Goal: Task Accomplishment & Management: Manage account settings

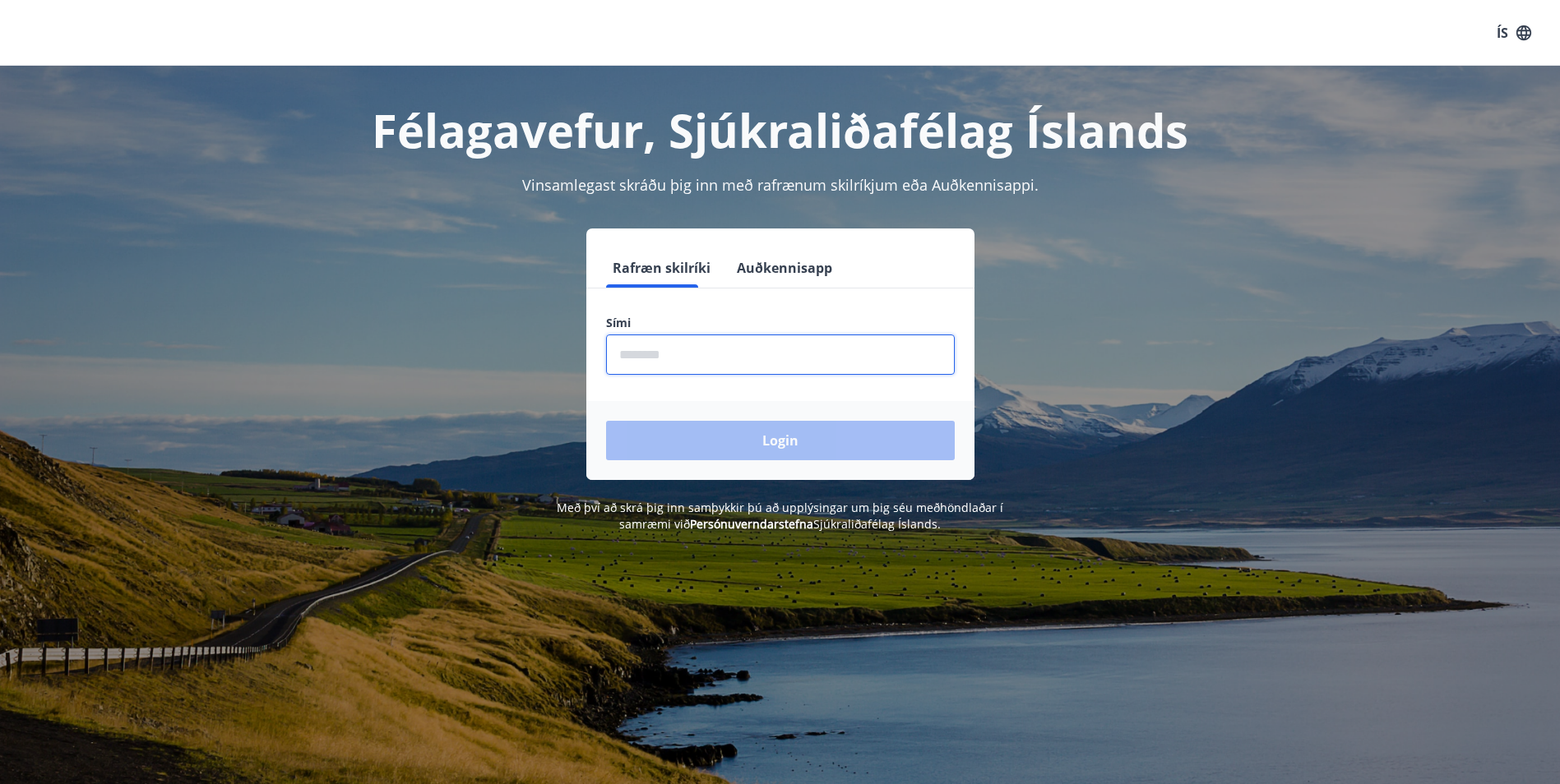
click at [747, 364] on input "phone" at bounding box center [780, 354] width 349 height 40
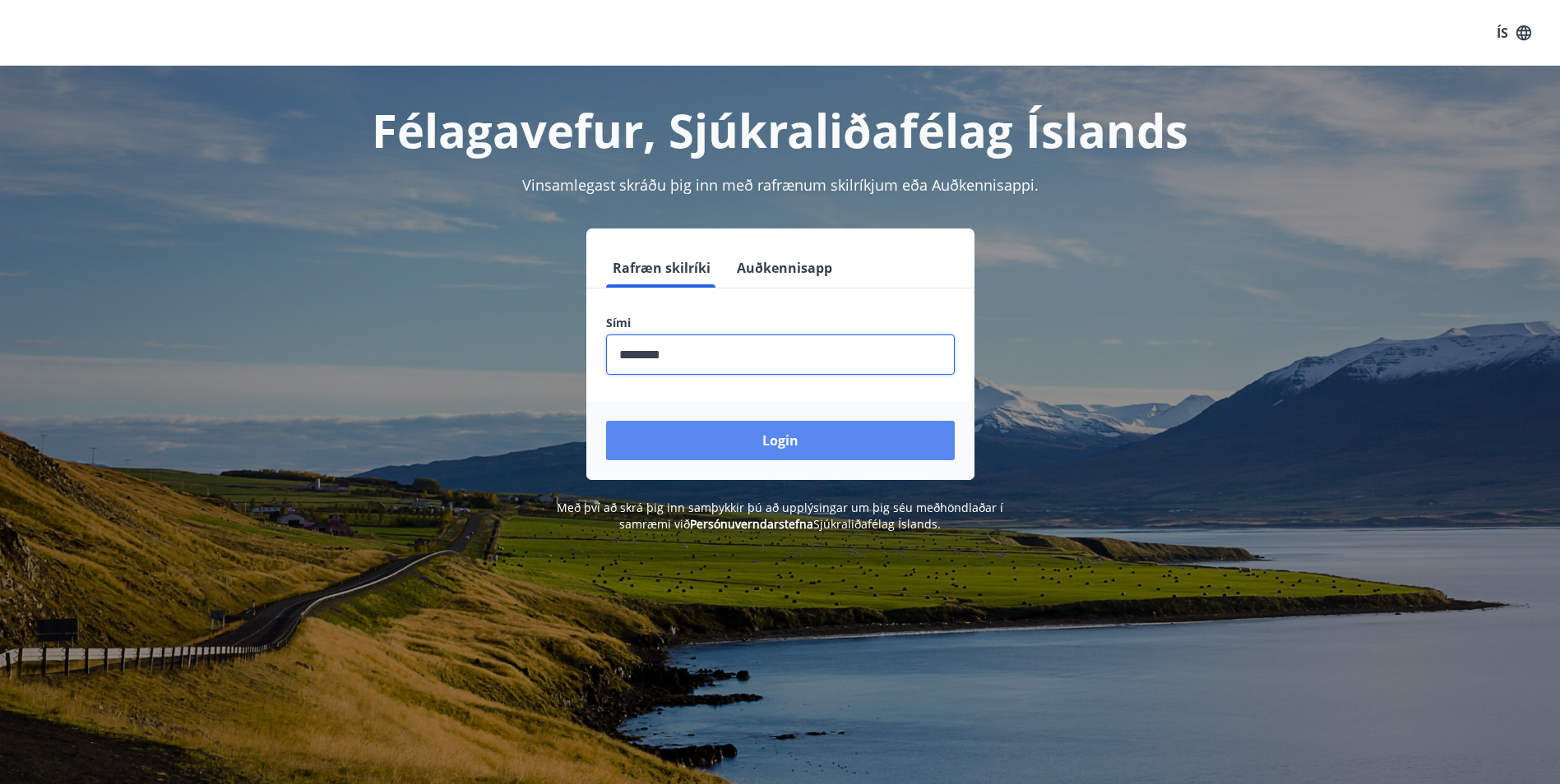
click at [771, 445] on button "Login" at bounding box center [780, 441] width 349 height 40
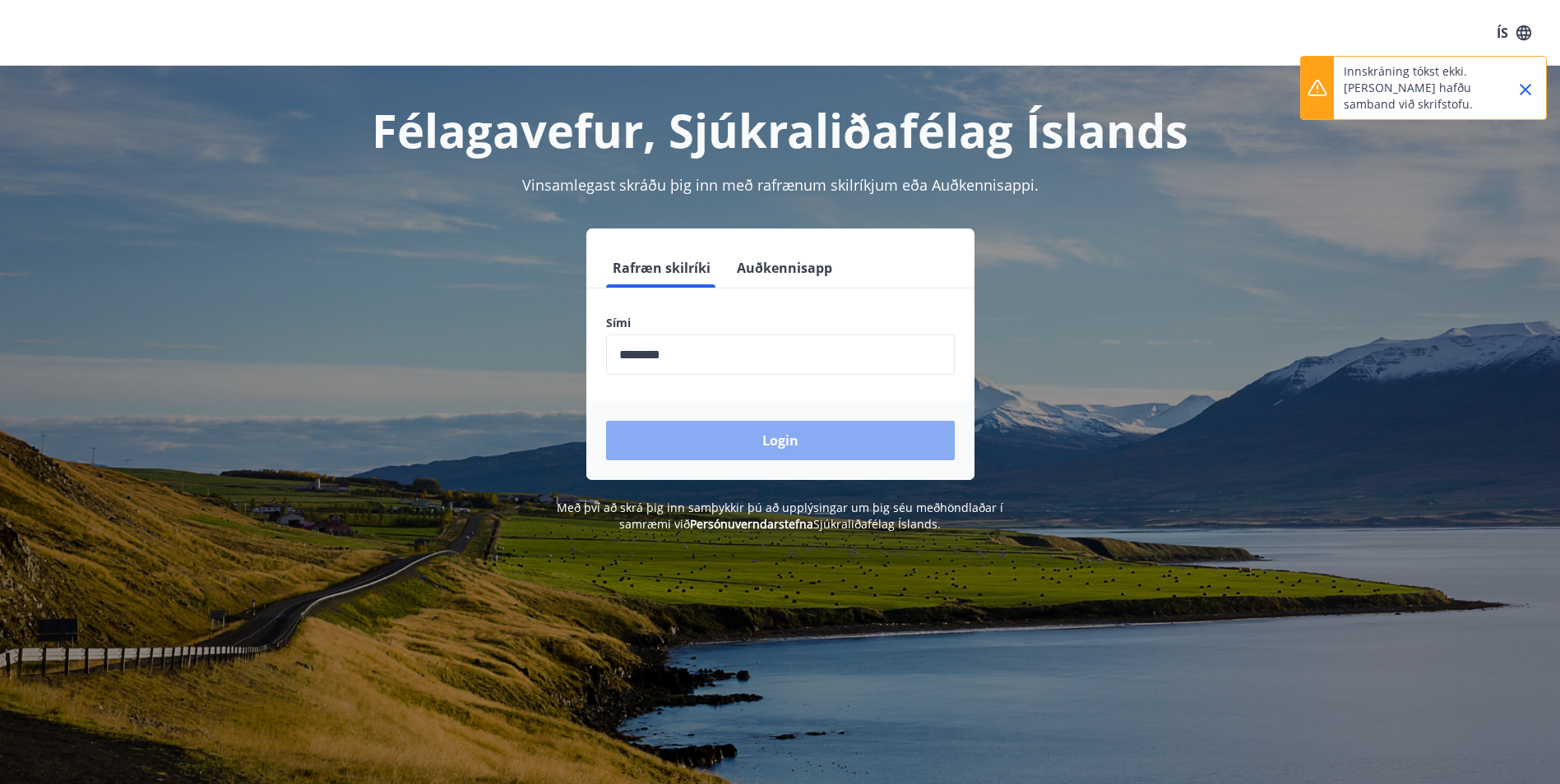
click at [772, 448] on button "Login" at bounding box center [780, 441] width 349 height 40
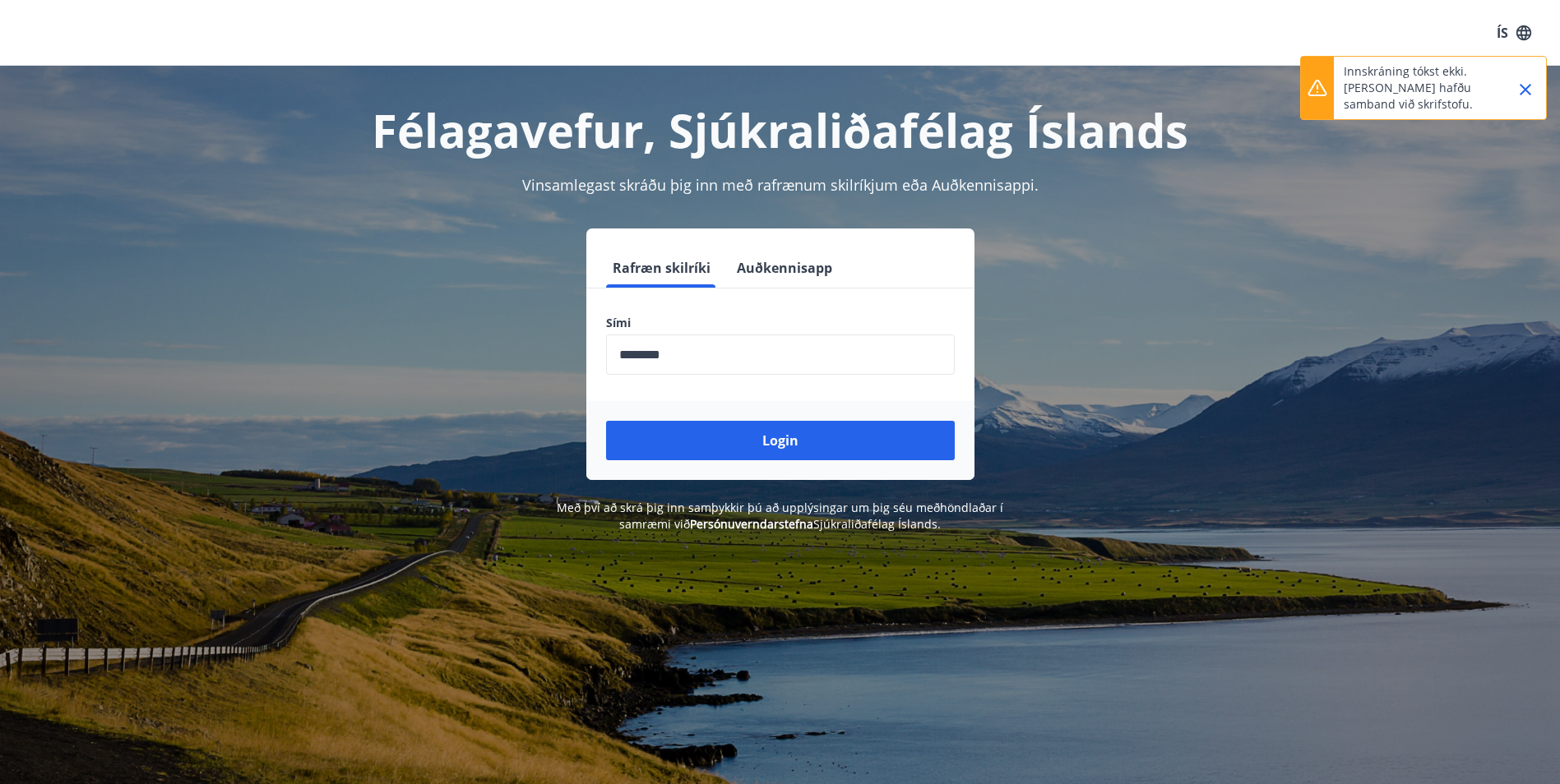
click at [1530, 90] on icon "Close" at bounding box center [1525, 90] width 20 height 20
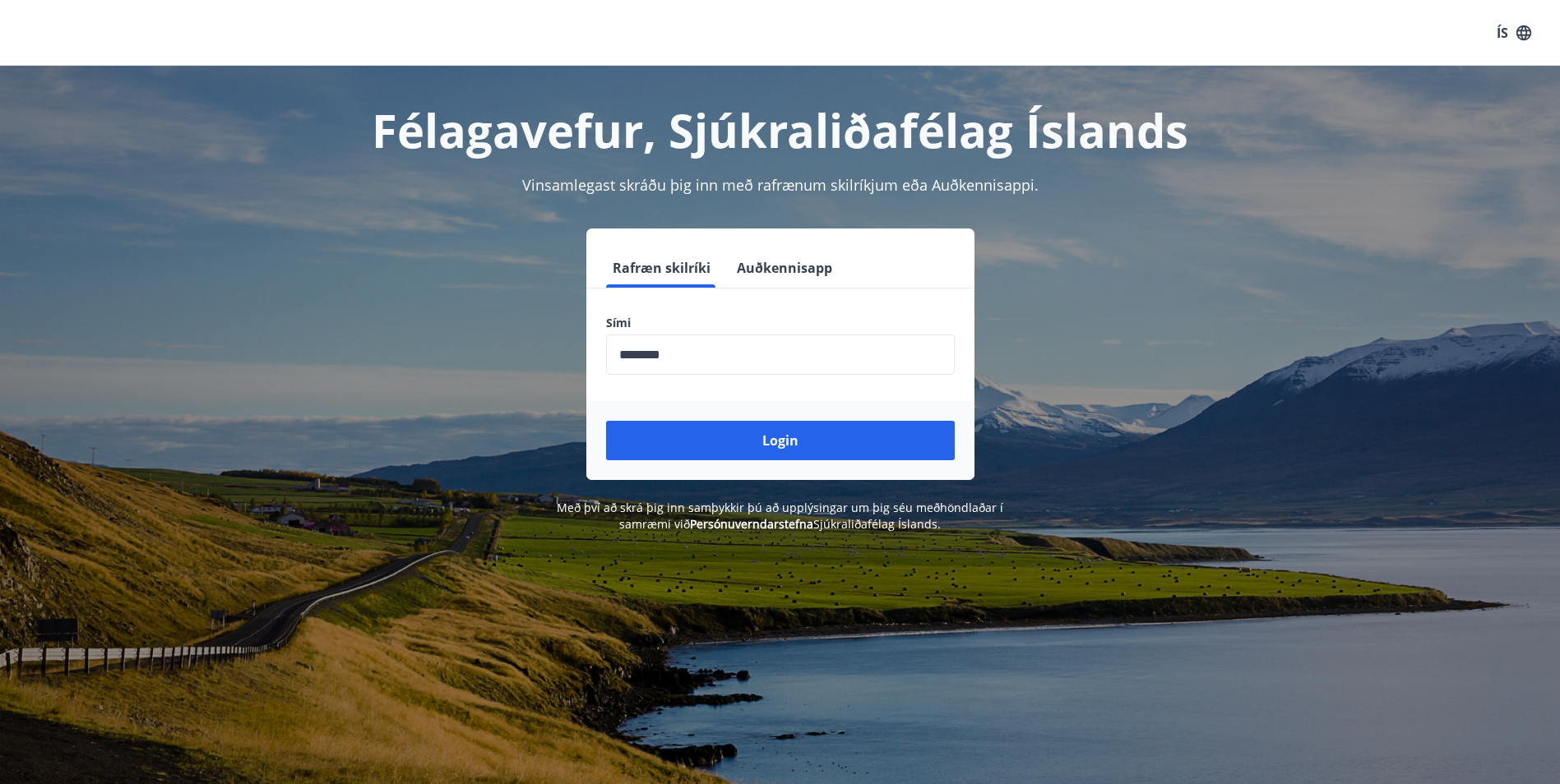
click at [645, 353] on input "phone" at bounding box center [780, 354] width 349 height 40
click at [646, 354] on input "phone" at bounding box center [780, 354] width 349 height 40
type input "********"
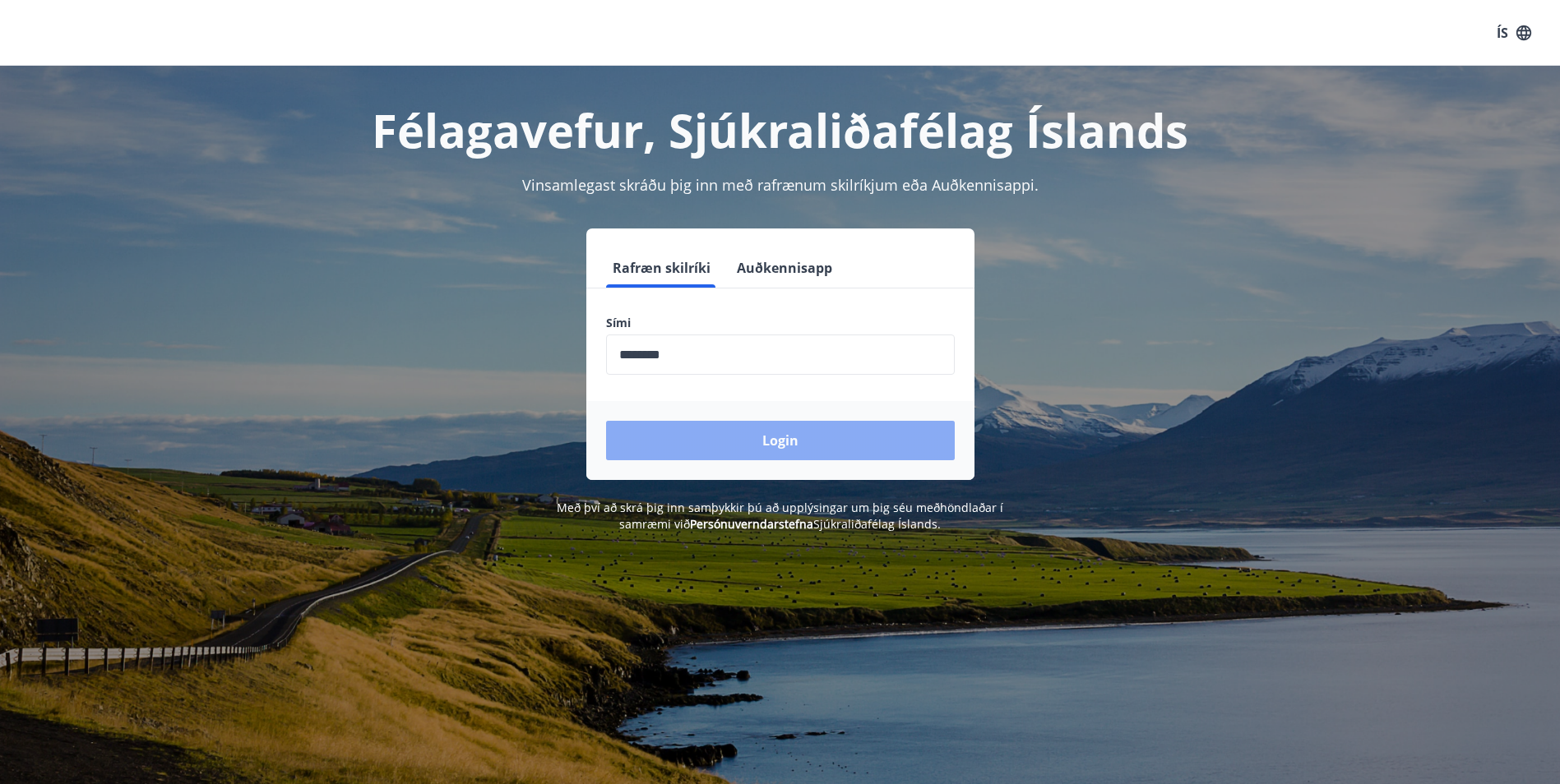
click at [798, 450] on button "Login" at bounding box center [780, 441] width 349 height 40
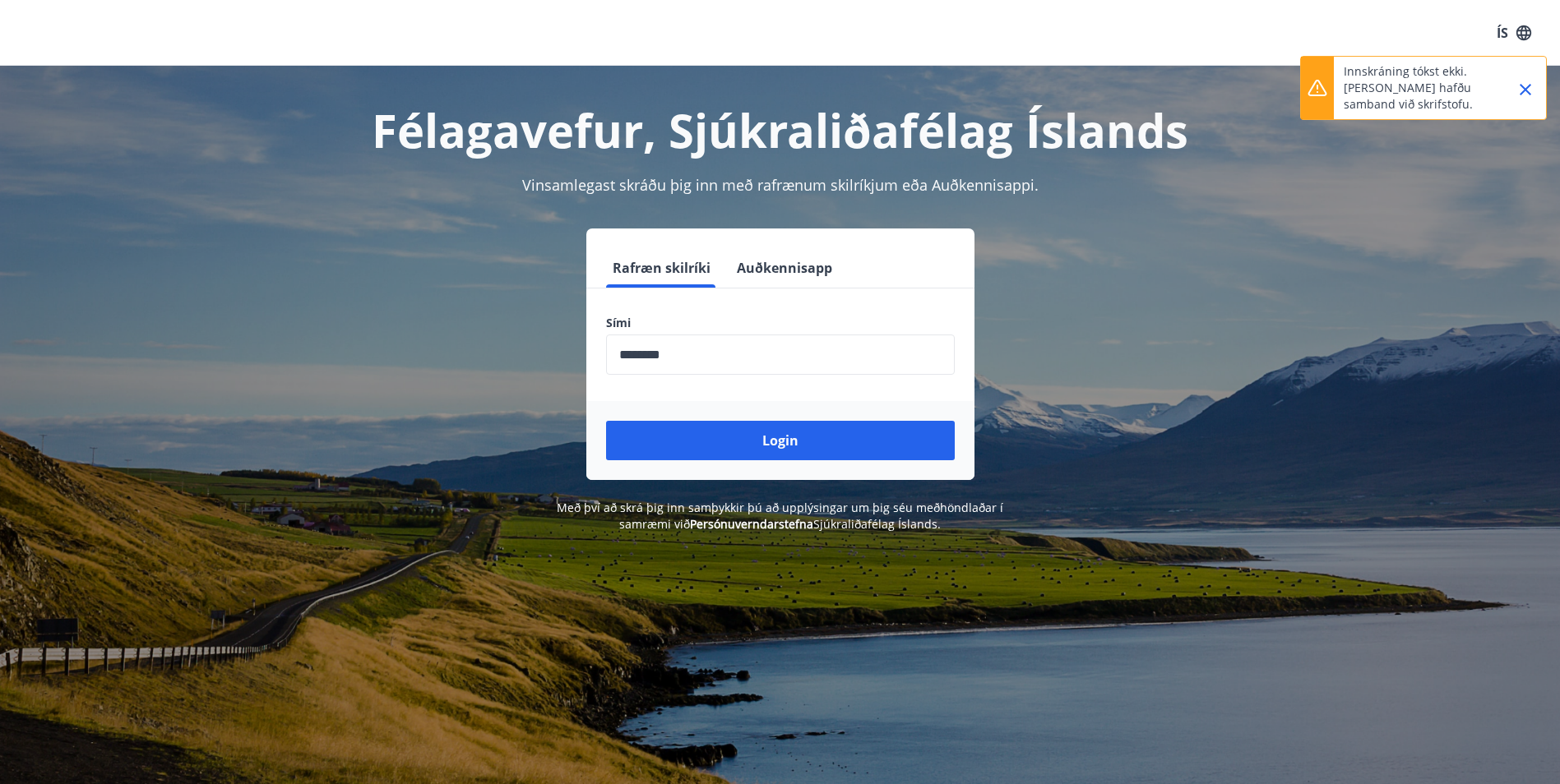
click at [1520, 87] on icon "Close" at bounding box center [1525, 90] width 20 height 20
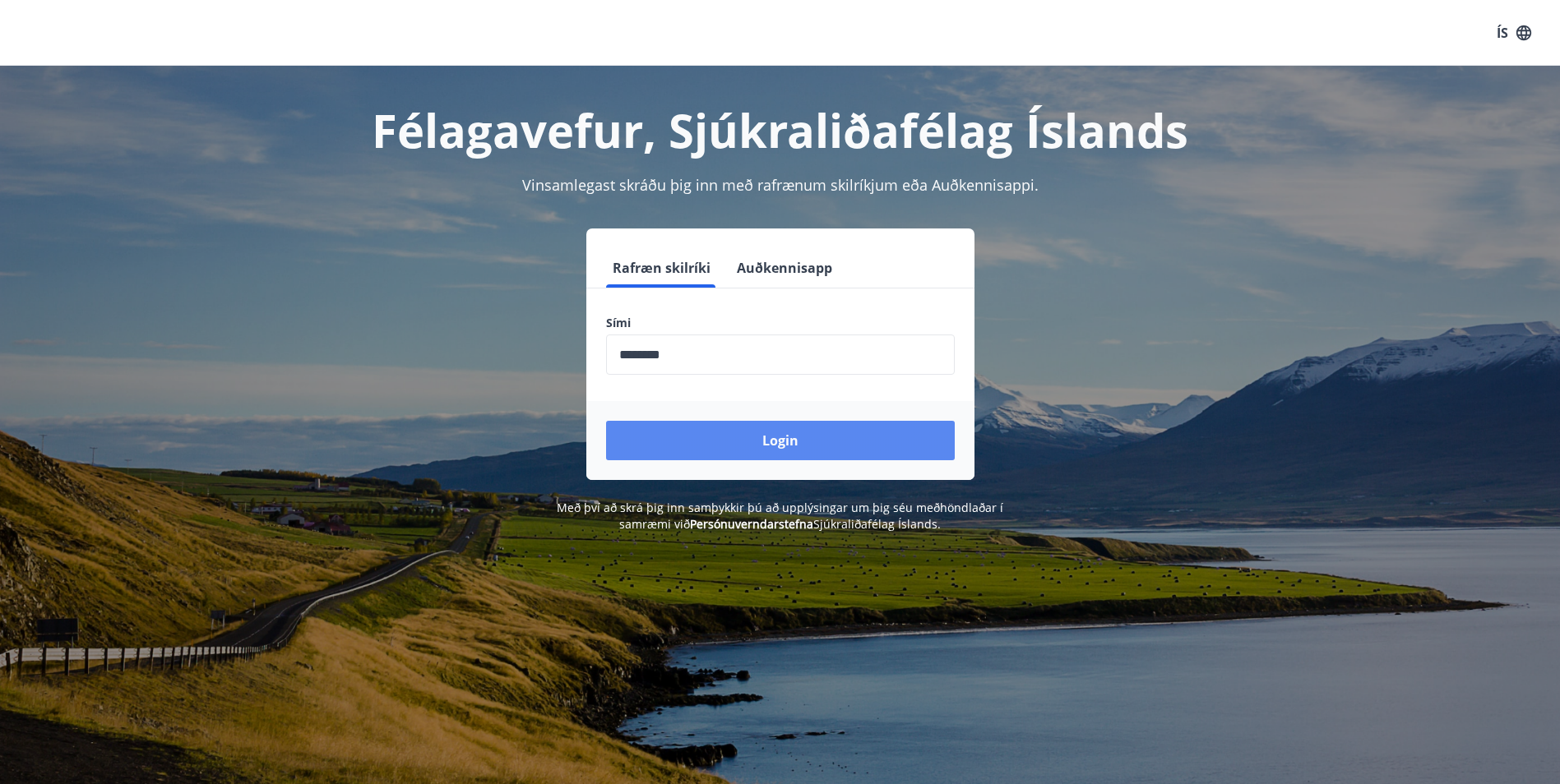
click at [806, 444] on button "Login" at bounding box center [780, 441] width 349 height 40
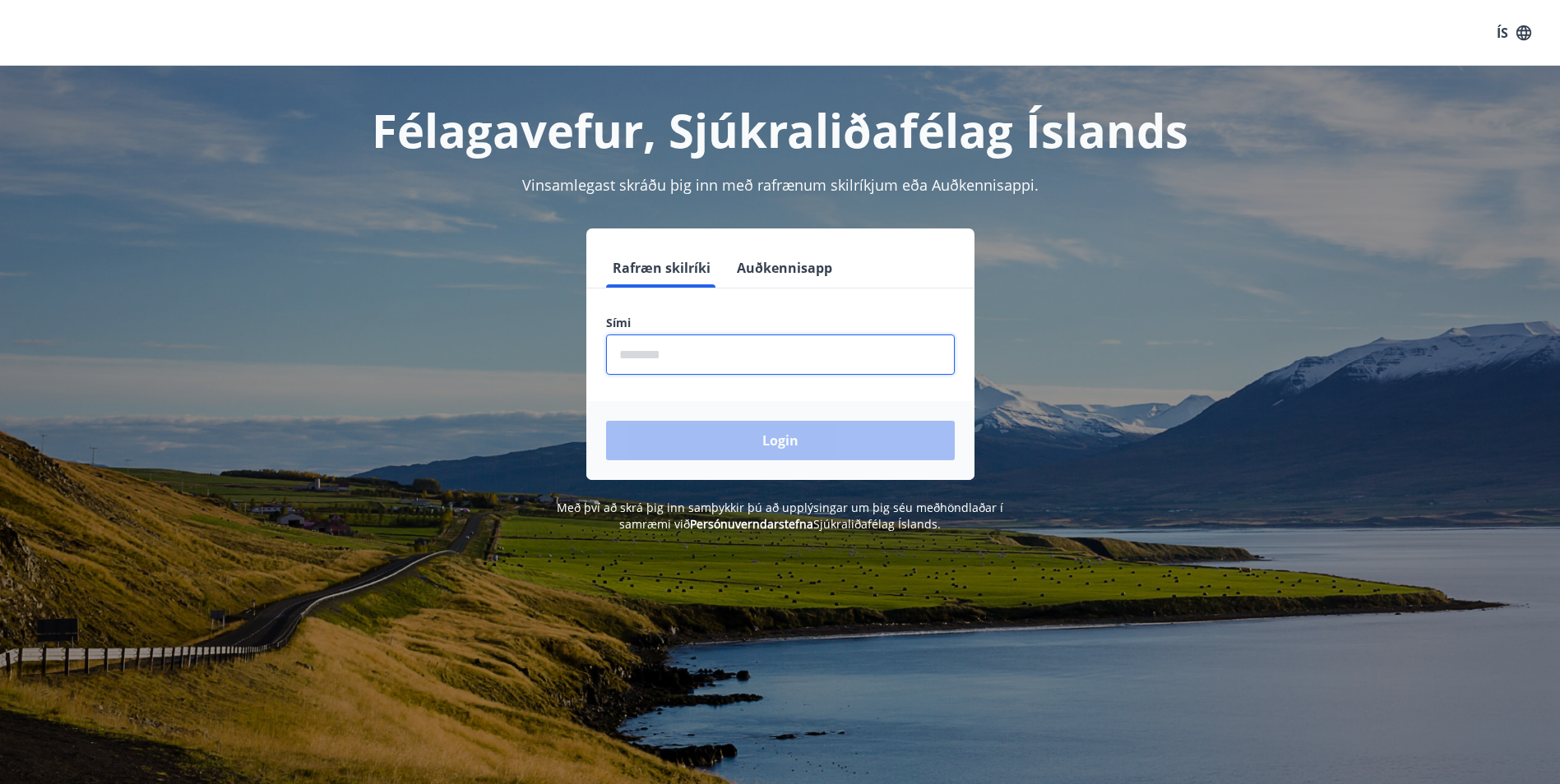
click at [682, 354] on input "phone" at bounding box center [780, 354] width 349 height 40
type input "********"
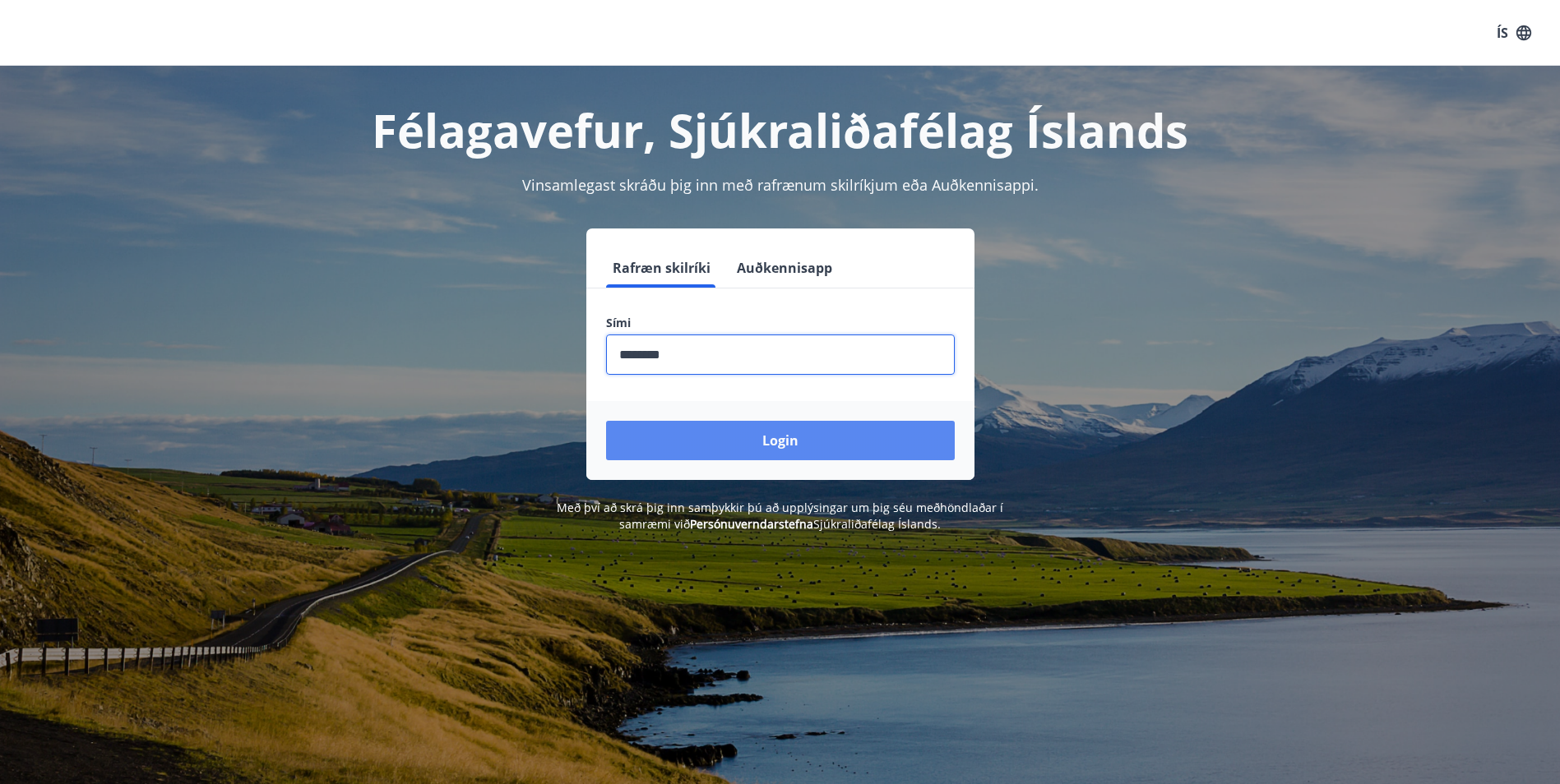
click at [710, 439] on button "Login" at bounding box center [780, 441] width 349 height 40
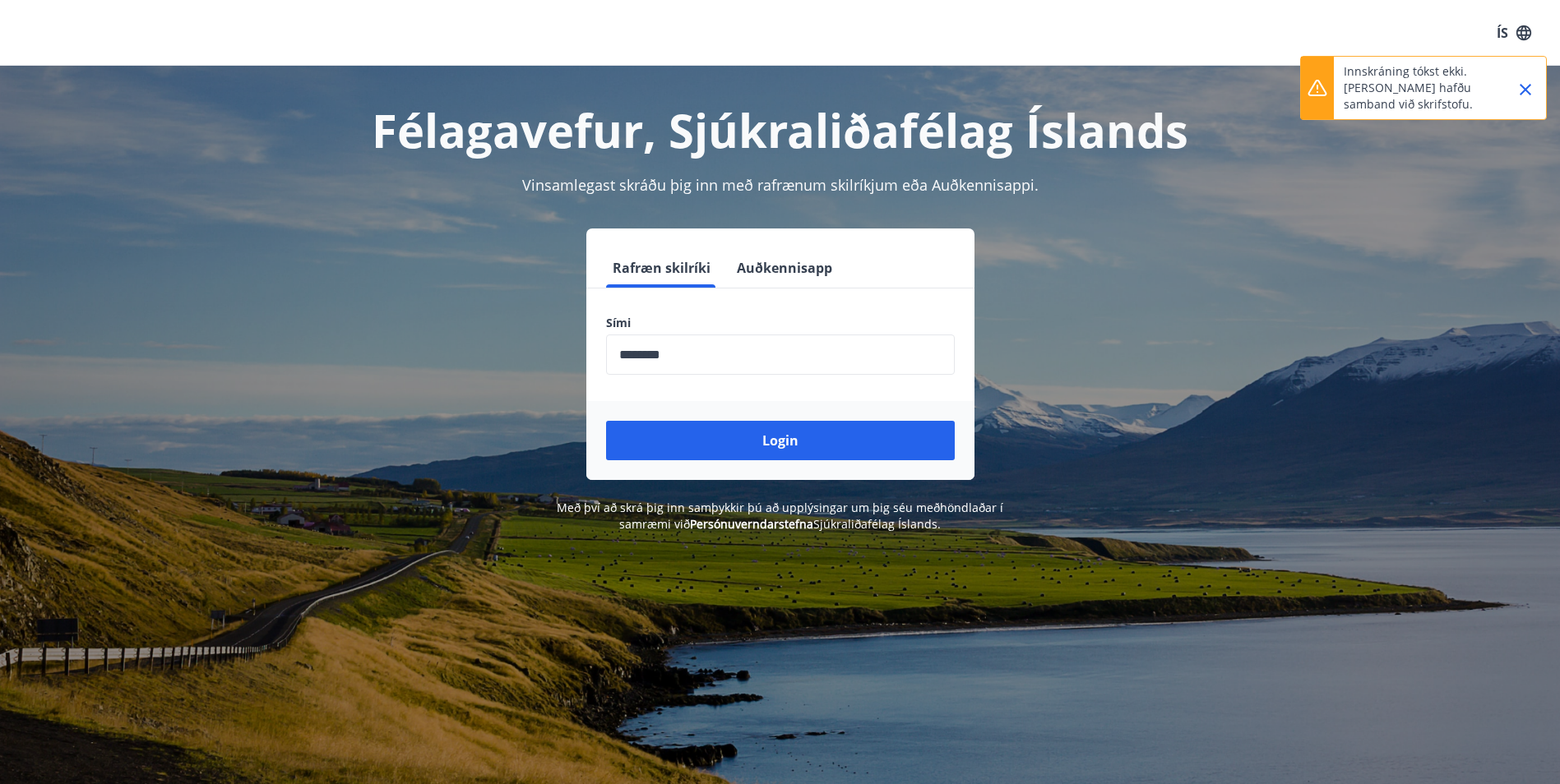
click at [1494, 75] on div "Innskráning tókst ekki. [PERSON_NAME] hafðu samband við skrifstofu." at bounding box center [1423, 88] width 247 height 64
